Goal: Information Seeking & Learning: Find specific fact

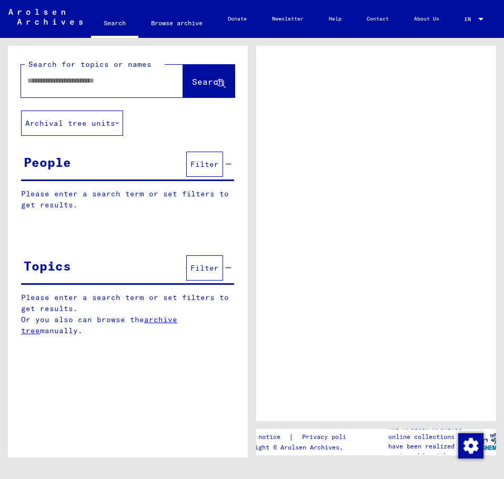
click at [74, 83] on input "text" at bounding box center [92, 80] width 131 height 11
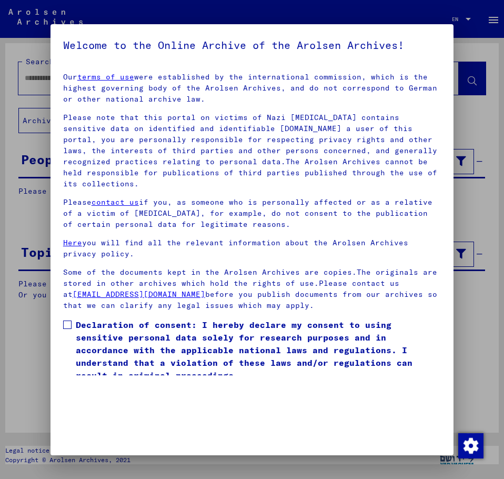
drag, startPoint x: 64, startPoint y: 324, endPoint x: 81, endPoint y: 325, distance: 16.9
click at [64, 325] on span at bounding box center [67, 324] width 8 height 8
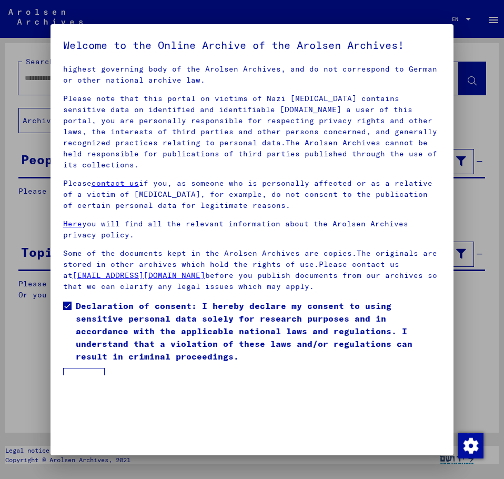
scroll to position [36, 0]
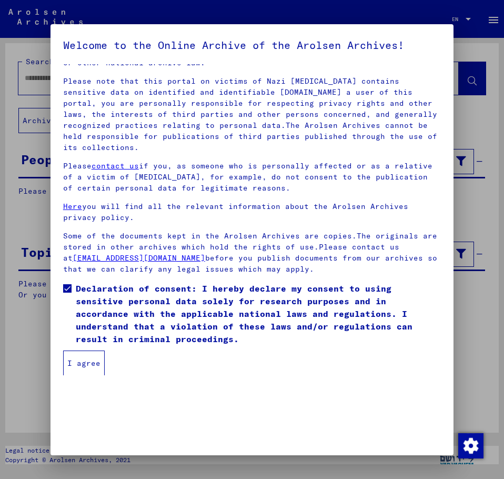
click at [93, 362] on button "I agree" at bounding box center [84, 362] width 42 height 25
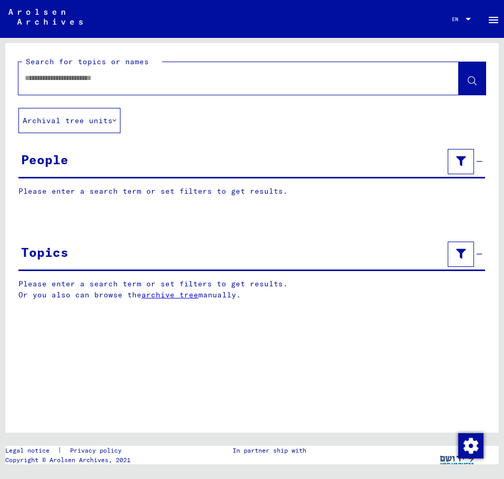
click at [78, 84] on div at bounding box center [225, 78] width 415 height 24
type input "**********"
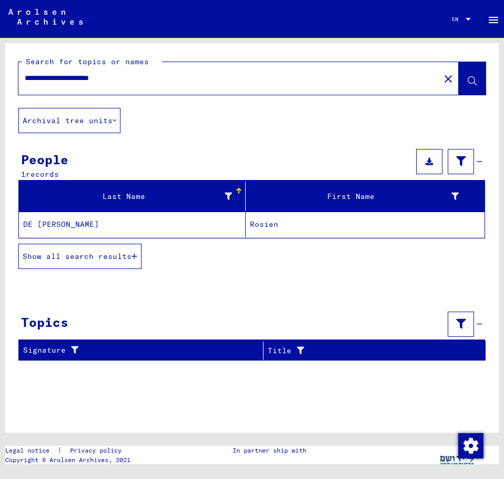
click at [265, 225] on mat-cell "Rosien" at bounding box center [365, 225] width 239 height 26
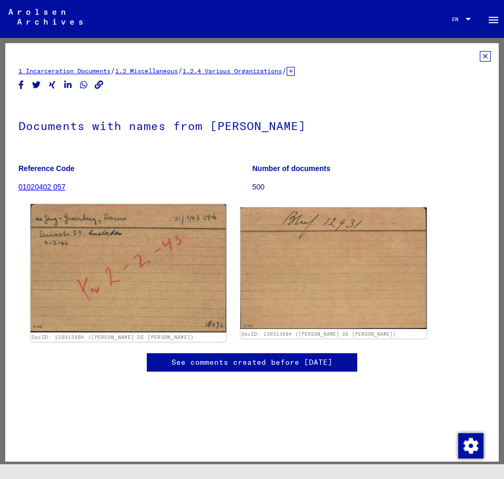
click at [128, 245] on img at bounding box center [129, 268] width 196 height 128
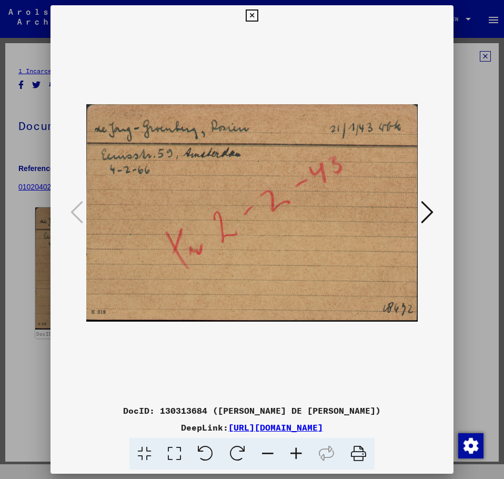
click at [253, 16] on icon at bounding box center [252, 15] width 12 height 13
